Goal: Information Seeking & Learning: Learn about a topic

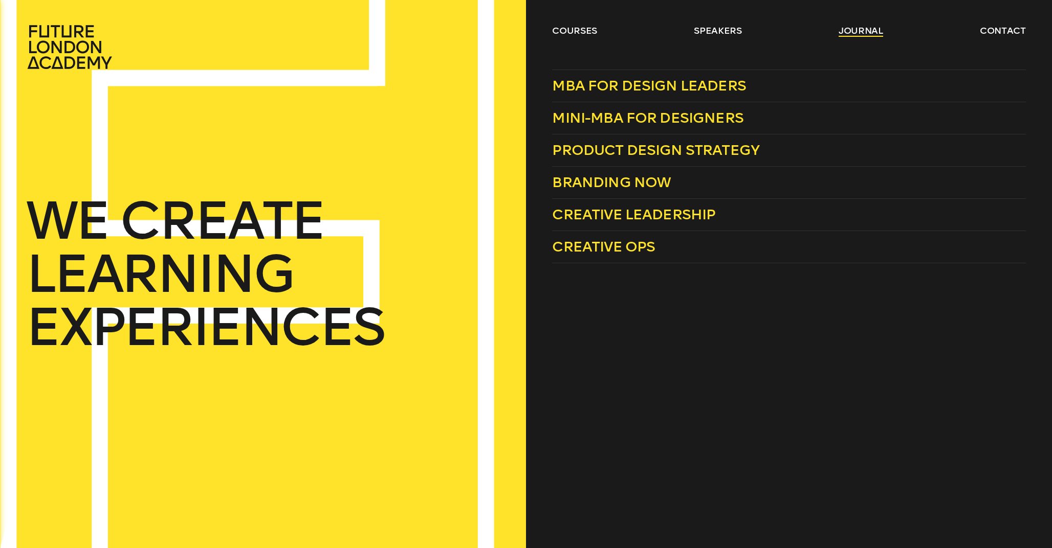
click at [854, 30] on link "journal" at bounding box center [860, 31] width 45 height 12
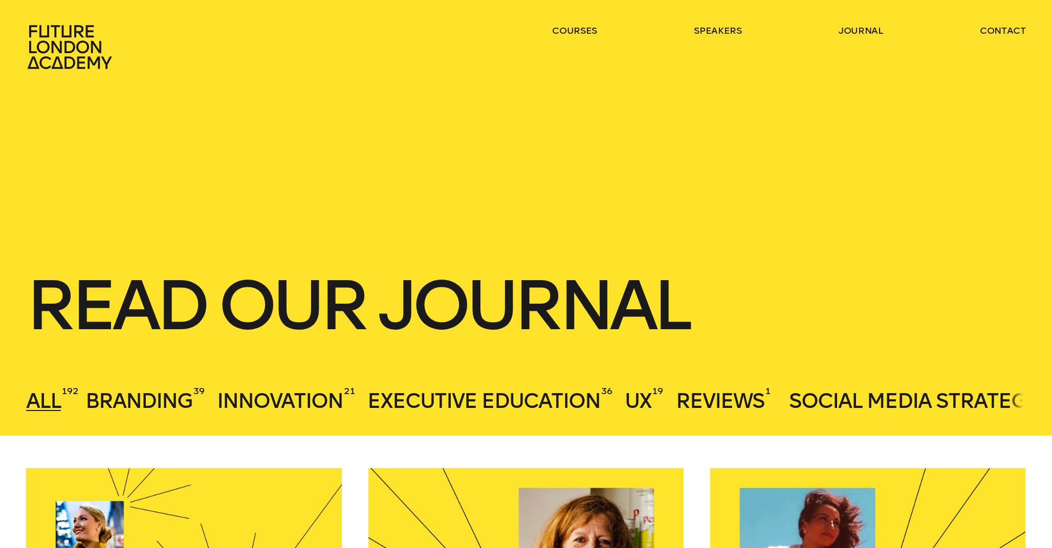
click at [376, 276] on h1 "Read our journal" at bounding box center [525, 306] width 999 height 68
click at [853, 35] on link "journal" at bounding box center [860, 31] width 45 height 12
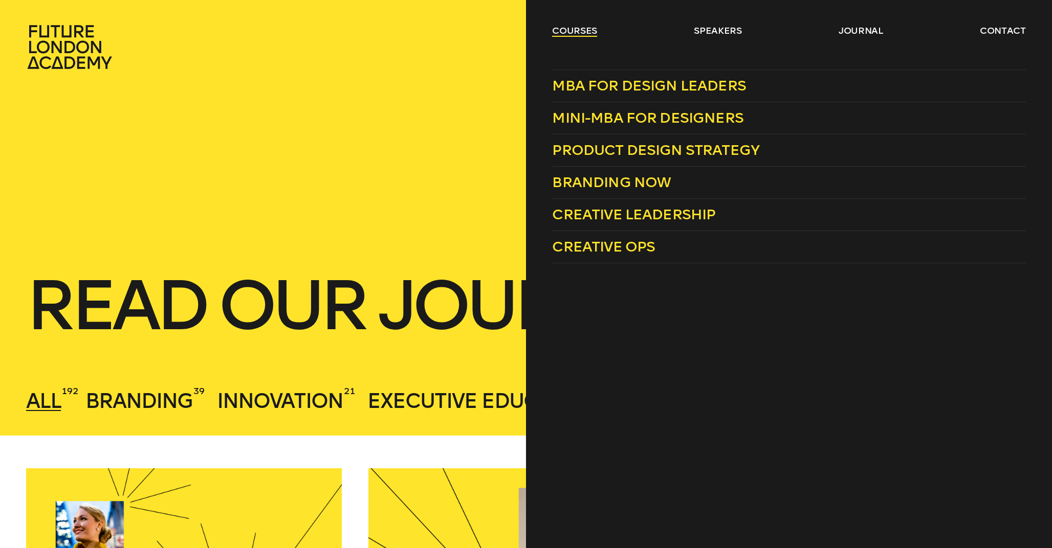
click at [583, 35] on link "courses" at bounding box center [574, 31] width 45 height 12
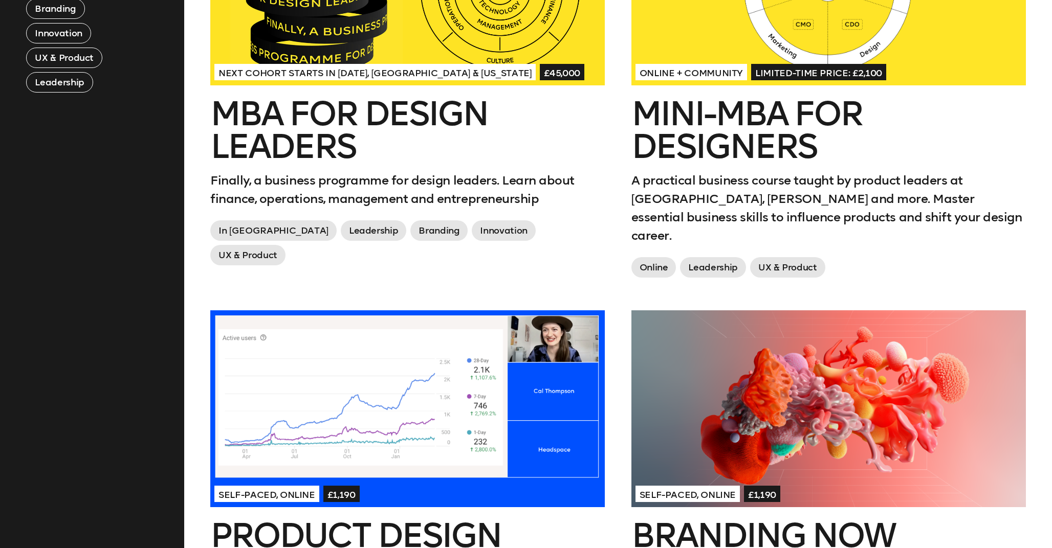
scroll to position [575, 0]
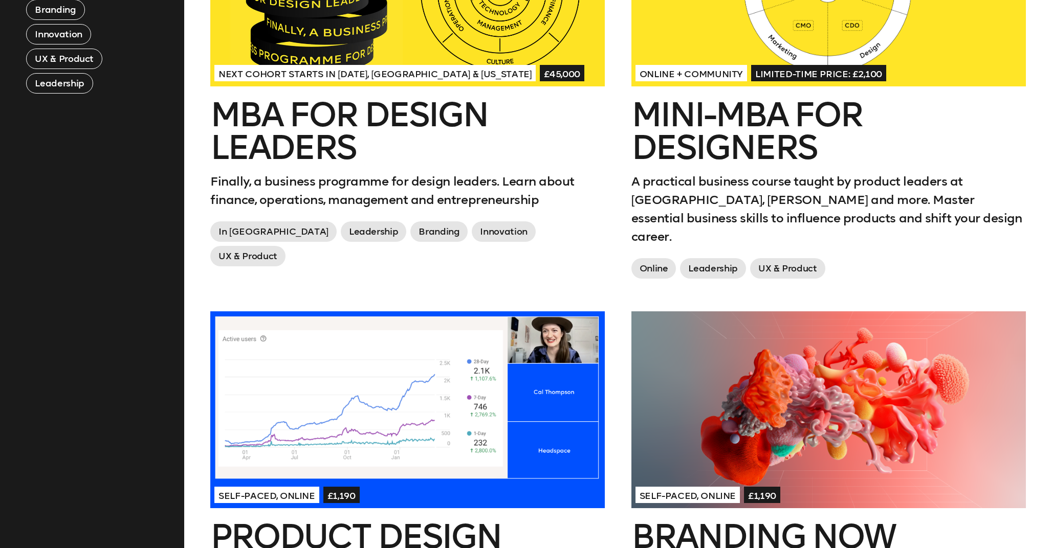
click at [687, 151] on h2 "Mini-MBA for Designers" at bounding box center [828, 131] width 394 height 65
